Goal: Task Accomplishment & Management: Manage account settings

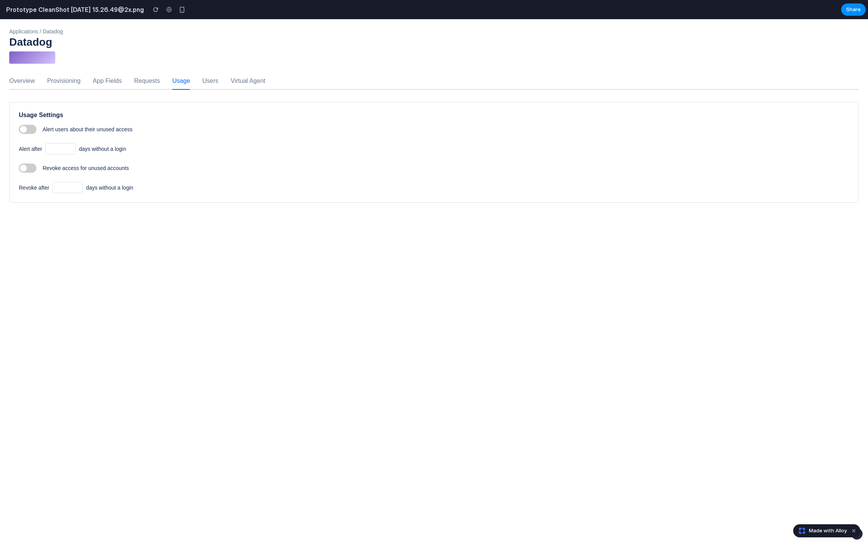
click at [68, 88] on li "Provisioning" at bounding box center [63, 81] width 33 height 16
click at [78, 81] on li "Provisioning" at bounding box center [63, 81] width 33 height 16
click at [106, 81] on li "App Fields" at bounding box center [107, 81] width 29 height 16
click at [142, 81] on li "Requests" at bounding box center [147, 81] width 26 height 16
click at [226, 83] on ul "Overview Provisioning App Fields Requests Usage Users Virtual Agent" at bounding box center [433, 81] width 849 height 16
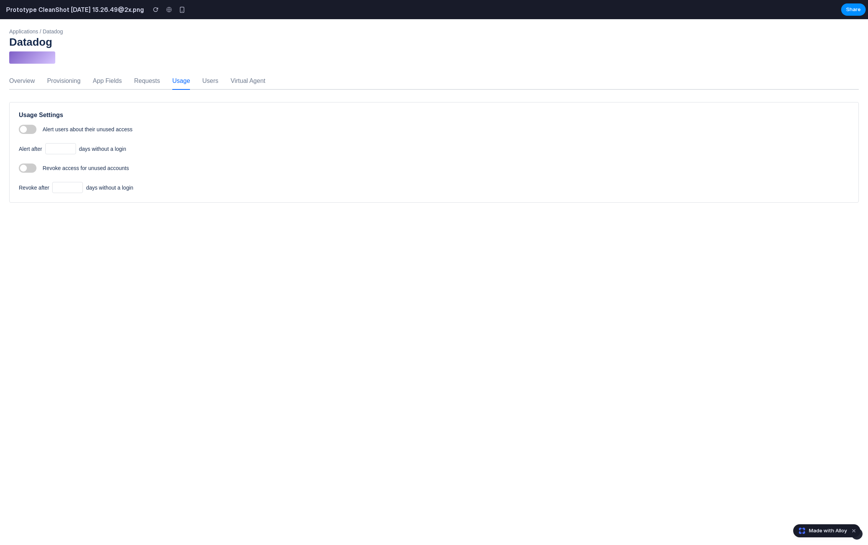
click at [218, 83] on li "Users" at bounding box center [210, 81] width 16 height 16
click at [246, 83] on li "Virtual Agent" at bounding box center [248, 81] width 35 height 16
click at [25, 131] on span at bounding box center [28, 129] width 18 height 9
click at [59, 148] on input "**" at bounding box center [60, 148] width 31 height 11
click at [64, 147] on input "**" at bounding box center [60, 148] width 31 height 11
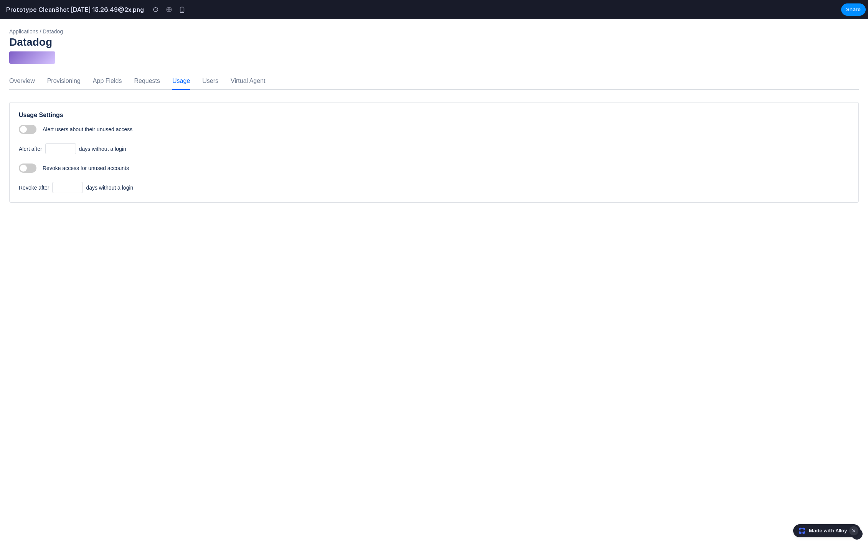
click at [856, 530] on button "Dismiss watermark" at bounding box center [853, 530] width 9 height 9
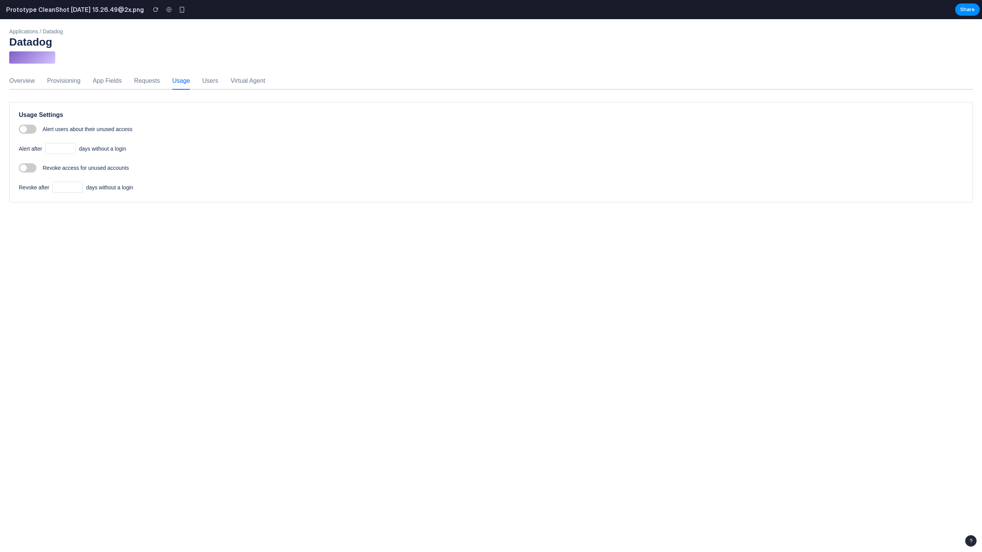
click at [29, 54] on div at bounding box center [32, 57] width 46 height 12
click at [36, 32] on div "Applications / Datadog" at bounding box center [491, 31] width 964 height 6
click at [46, 31] on div "Applications / Datadog" at bounding box center [491, 31] width 964 height 6
click at [211, 74] on li "Users" at bounding box center [210, 81] width 16 height 16
click at [250, 79] on li "Virtual Agent" at bounding box center [248, 81] width 35 height 16
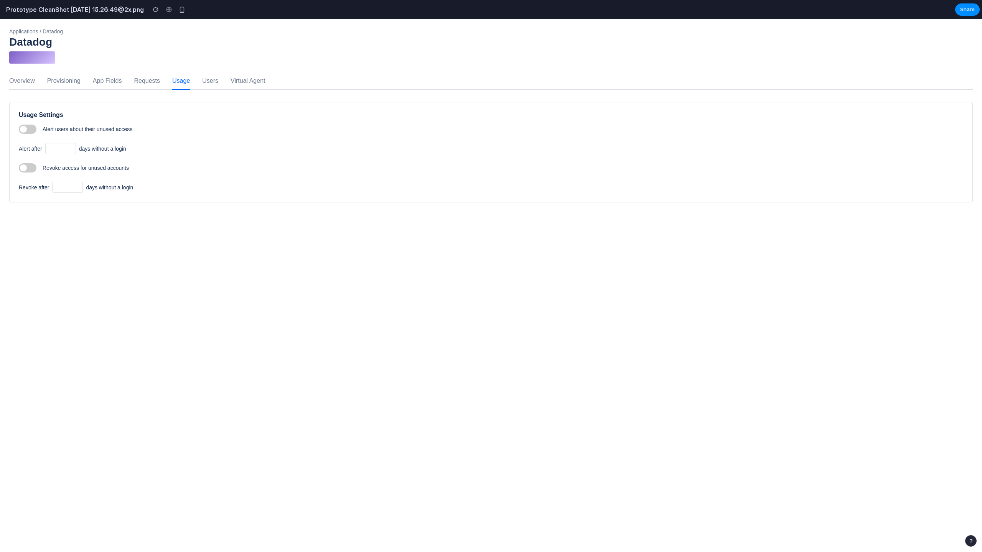
click at [129, 77] on ul "Overview Provisioning App Fields Requests Usage Users Virtual Agent" at bounding box center [491, 81] width 964 height 16
